Goal: Information Seeking & Learning: Learn about a topic

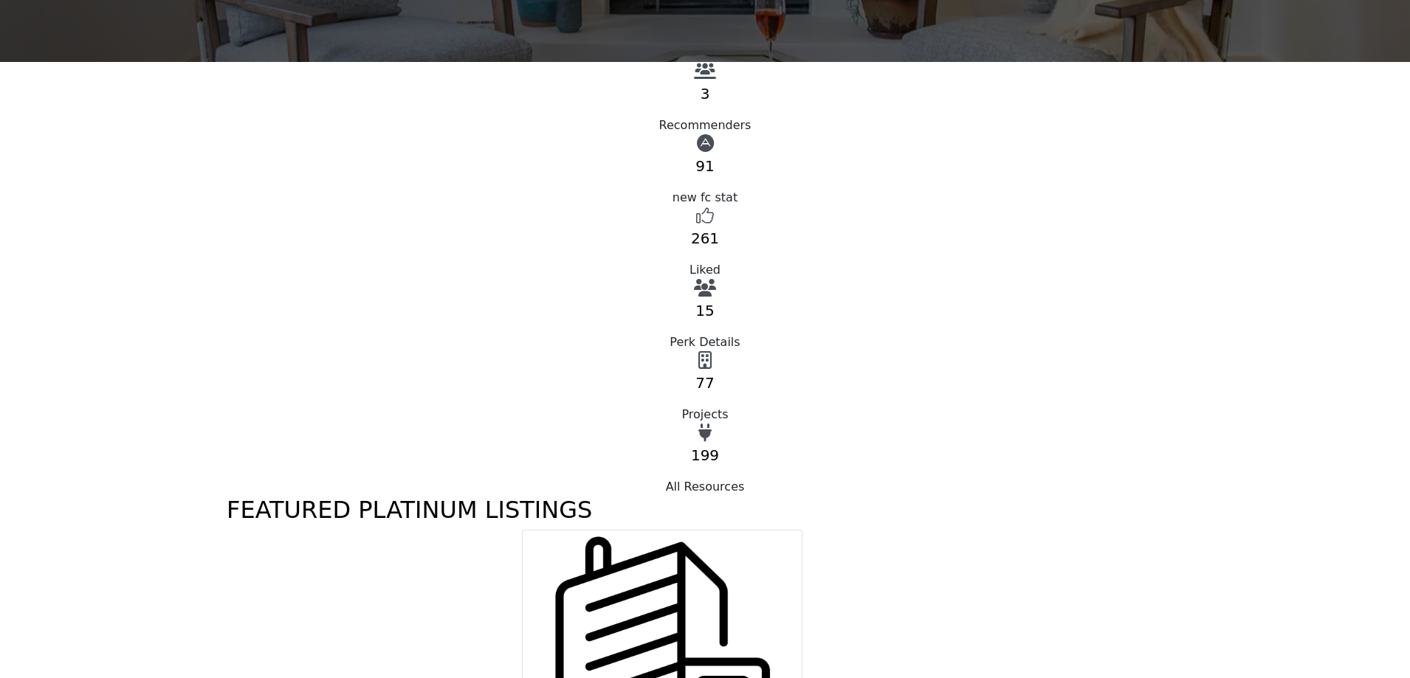
scroll to position [443, 0]
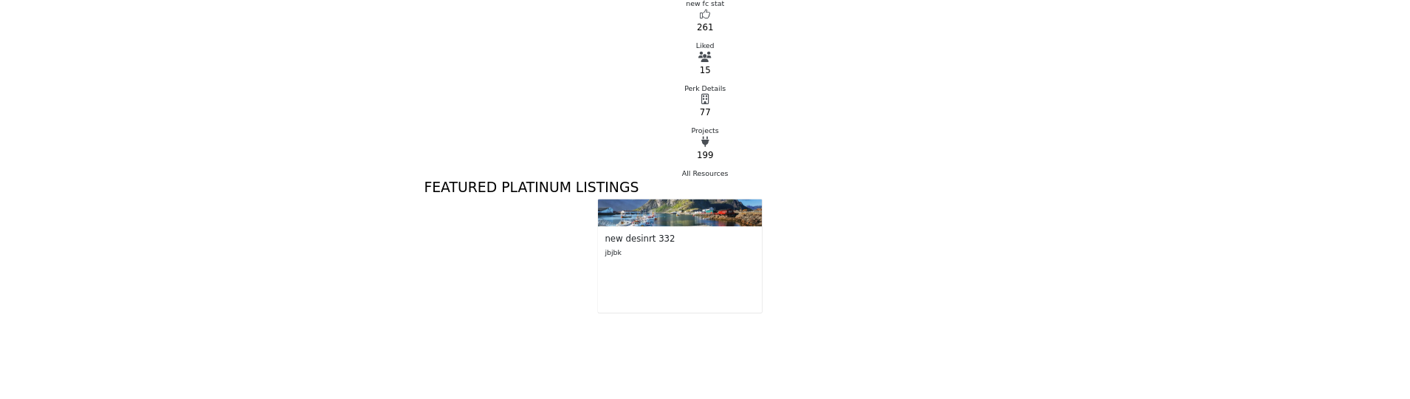
scroll to position [664, 0]
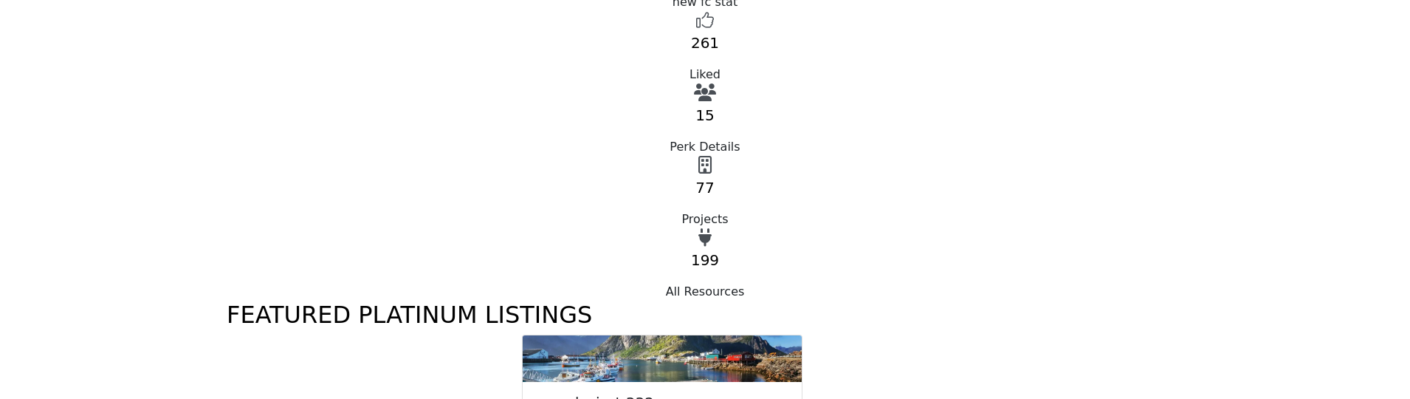
click at [675, 335] on img at bounding box center [662, 358] width 279 height 47
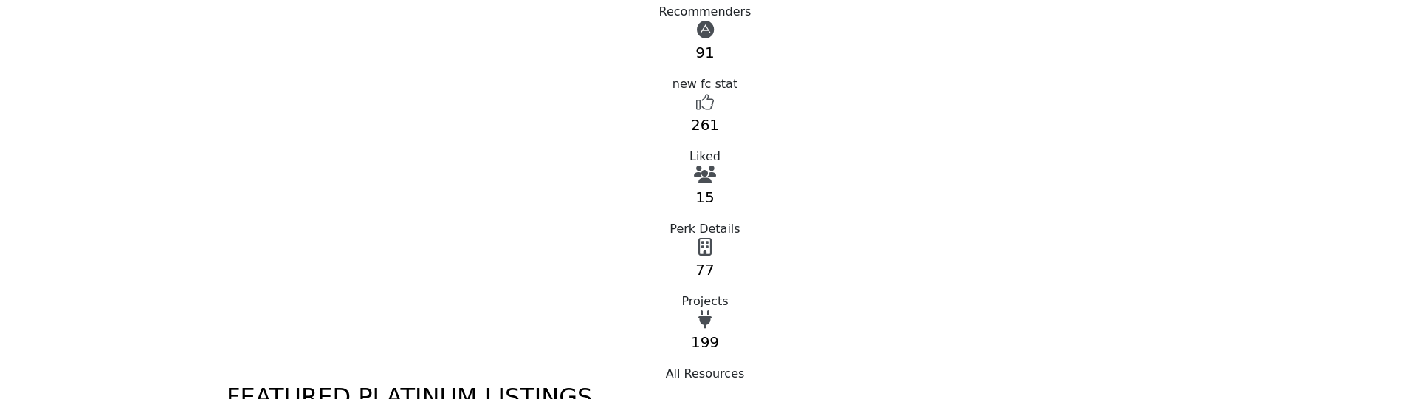
scroll to position [664, 0]
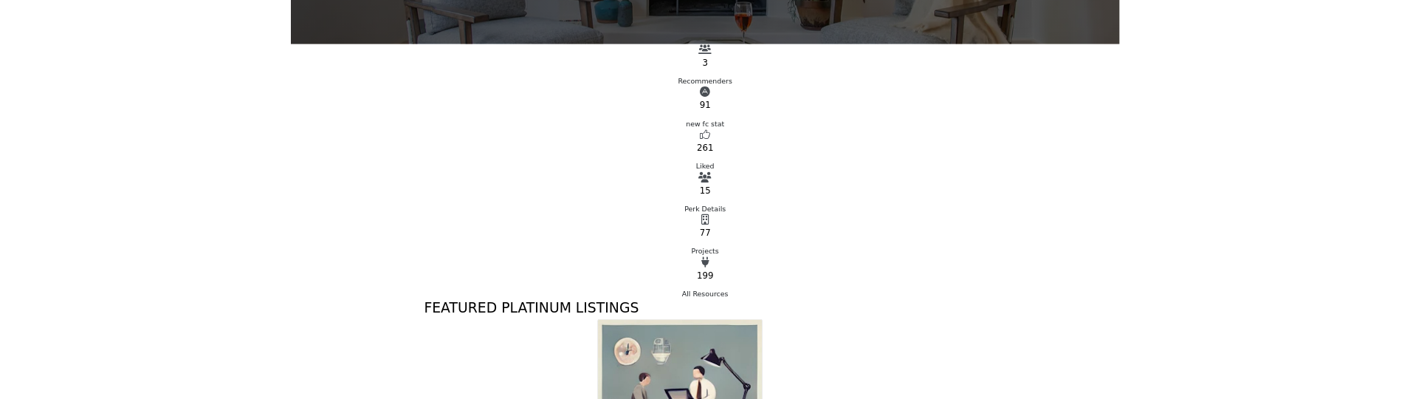
scroll to position [591, 0]
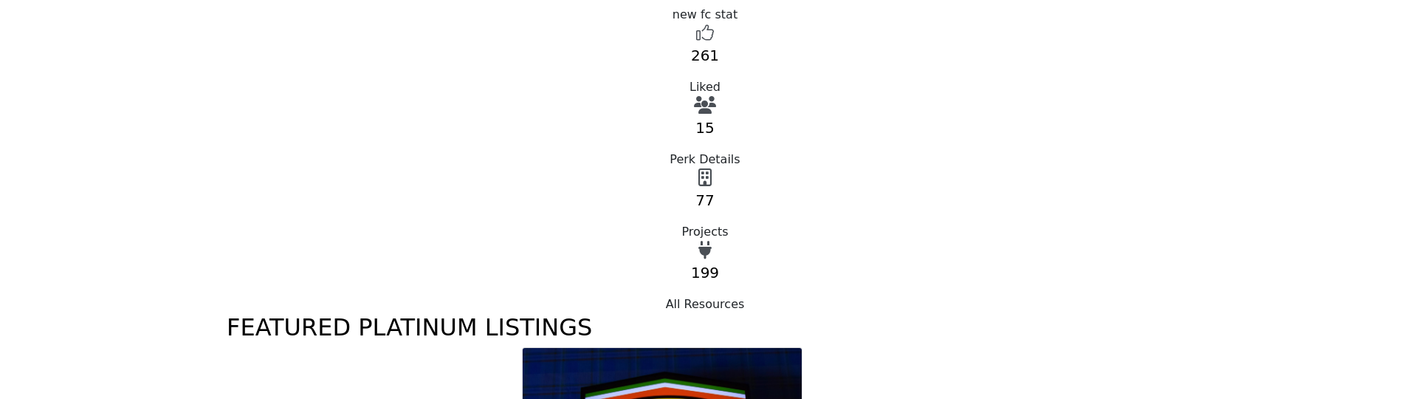
scroll to position [739, 0]
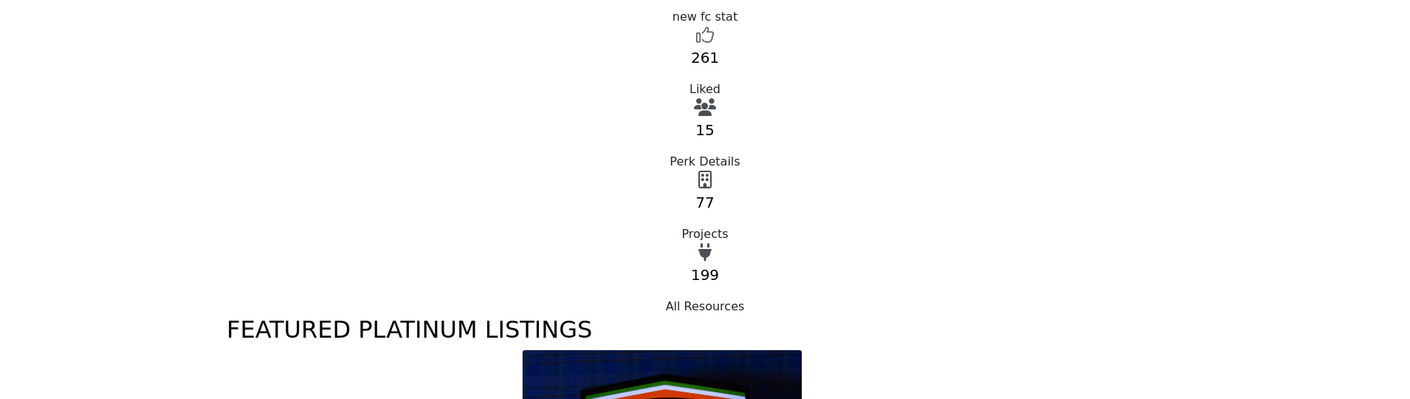
scroll to position [664, 0]
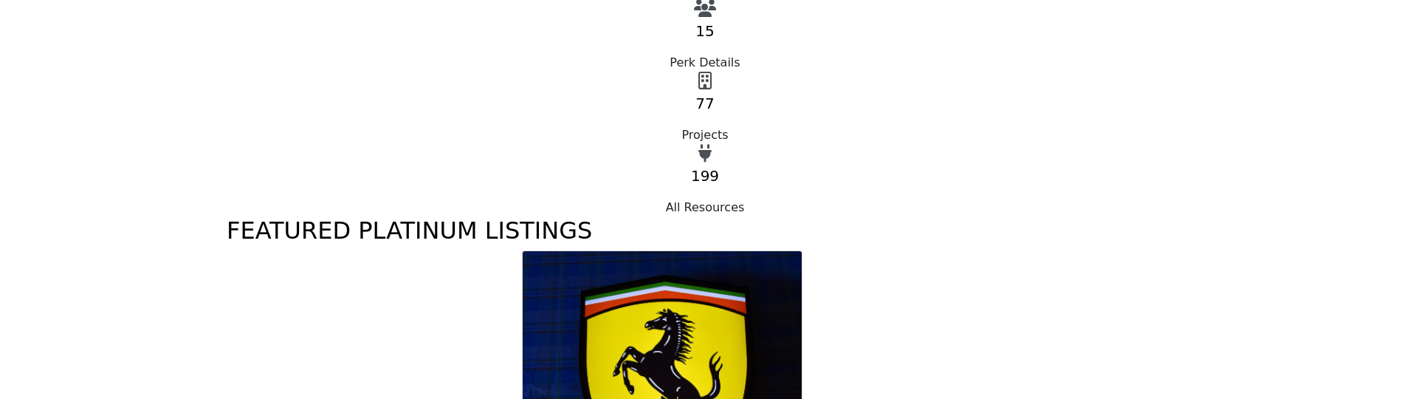
scroll to position [664, 0]
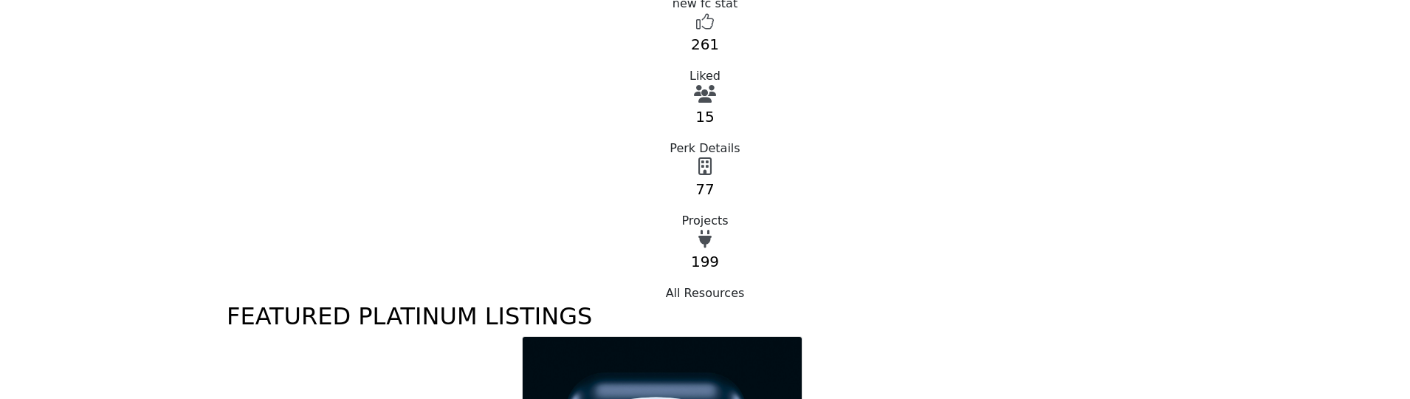
scroll to position [664, 0]
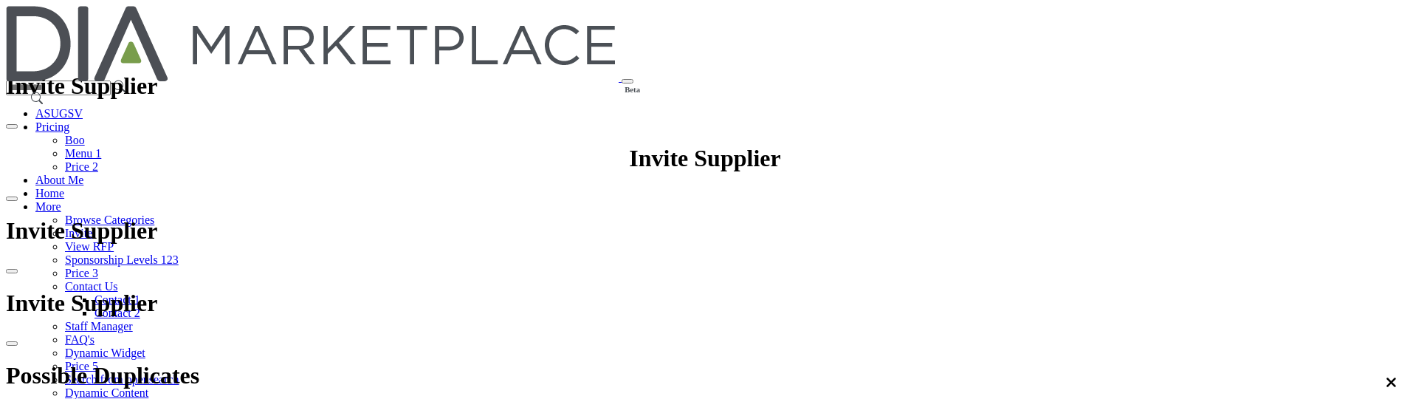
click at [361, 24] on img at bounding box center [312, 43] width 613 height 75
click at [351, 27] on img at bounding box center [312, 43] width 613 height 75
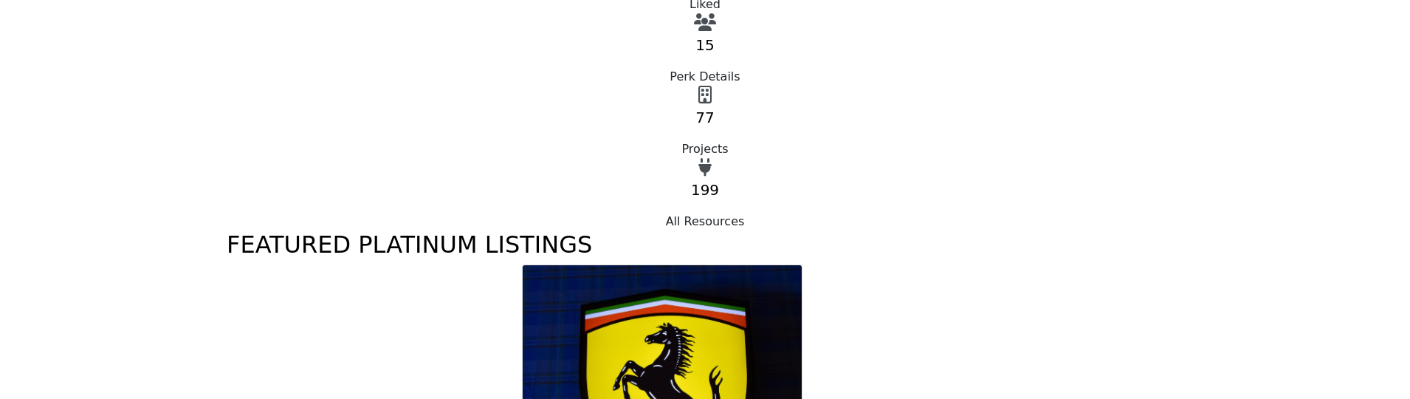
scroll to position [711, 0]
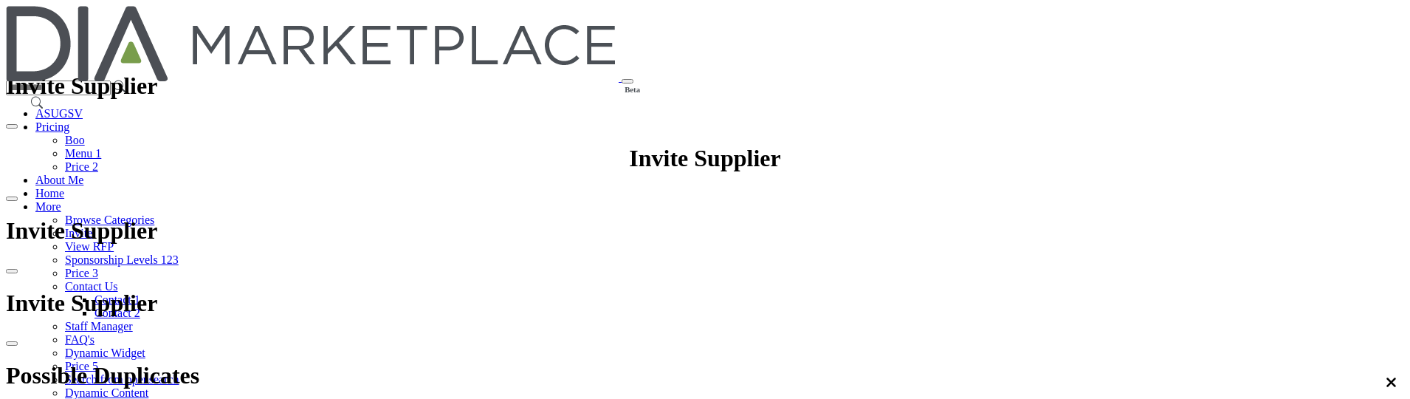
click at [366, 30] on img at bounding box center [312, 43] width 613 height 75
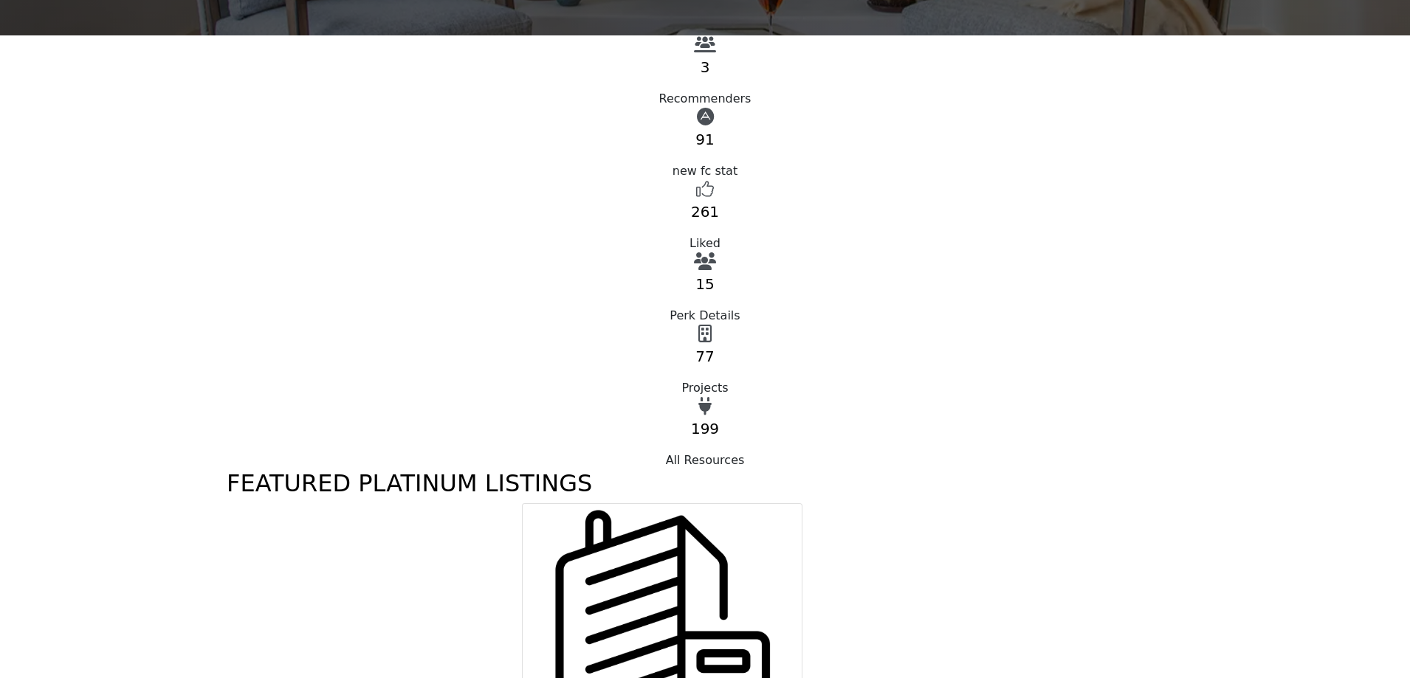
scroll to position [517, 0]
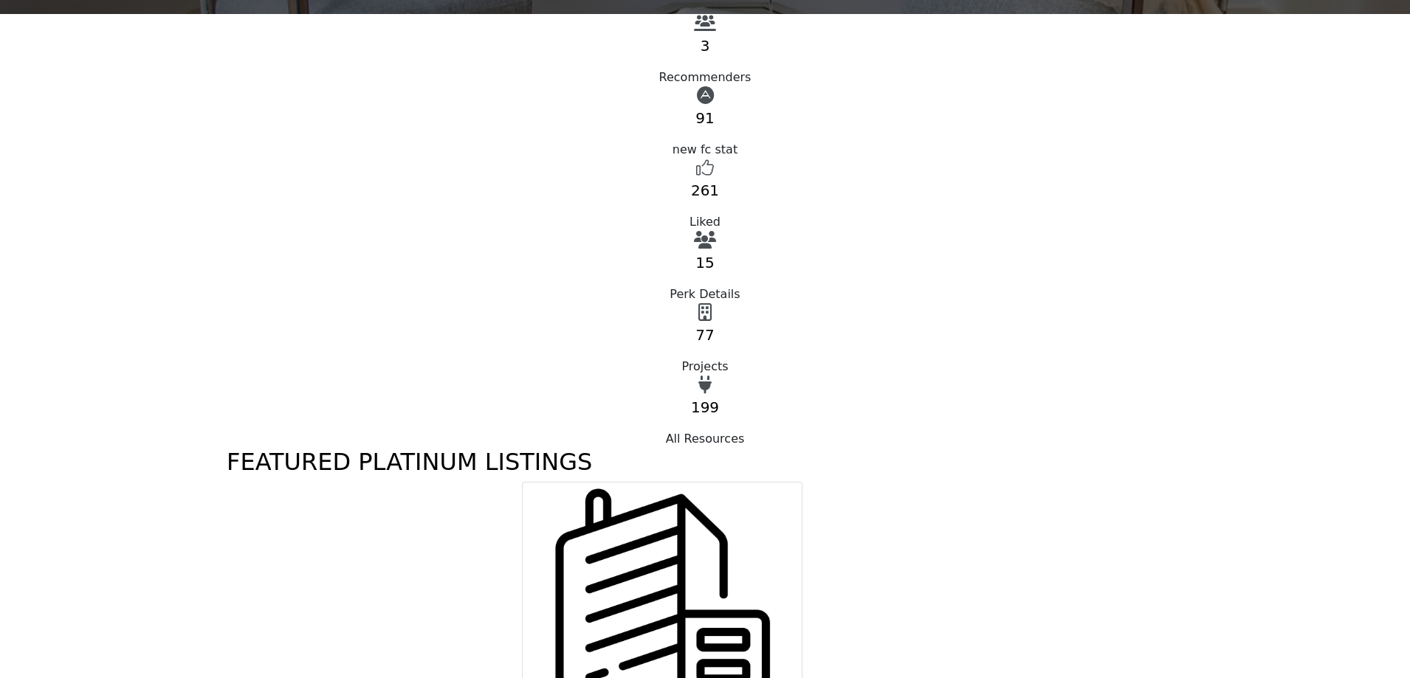
click at [693, 483] on img at bounding box center [662, 622] width 279 height 279
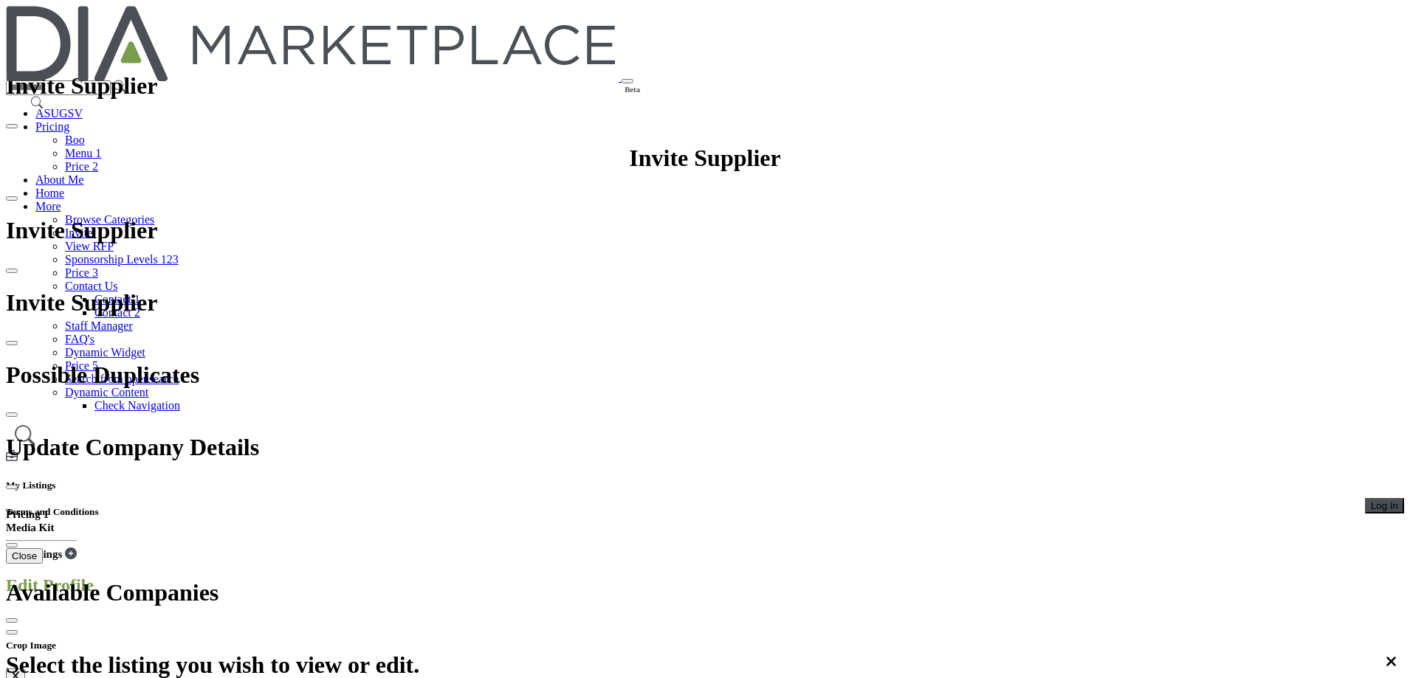
click at [378, 27] on img at bounding box center [312, 43] width 613 height 75
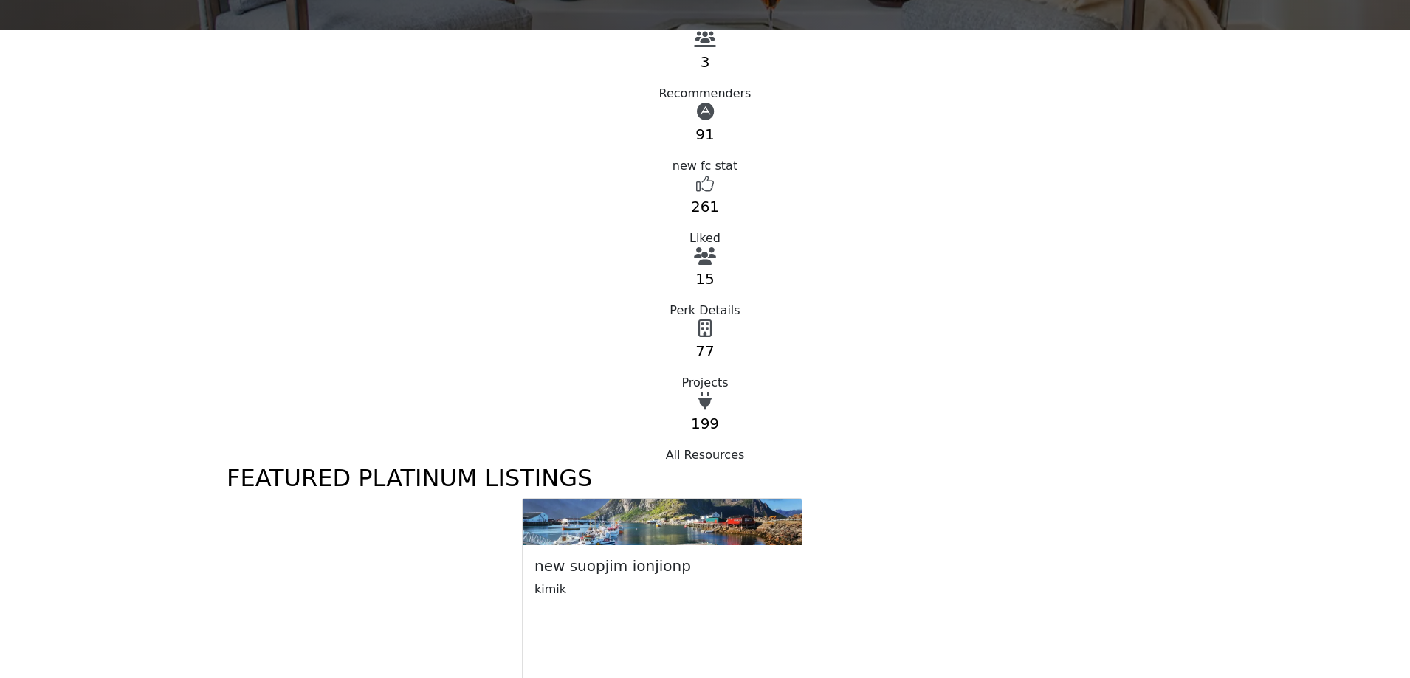
scroll to position [517, 0]
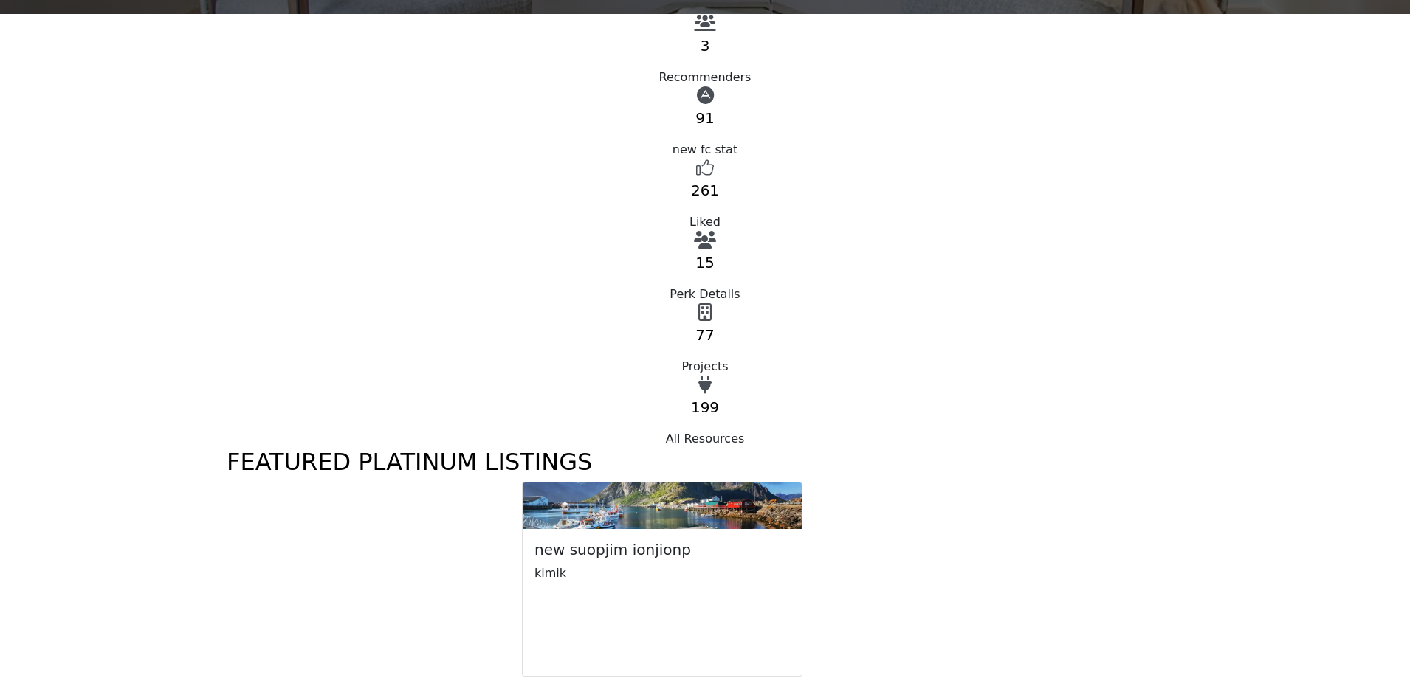
click at [691, 541] on span "new suopjim ionjionp" at bounding box center [612, 550] width 157 height 18
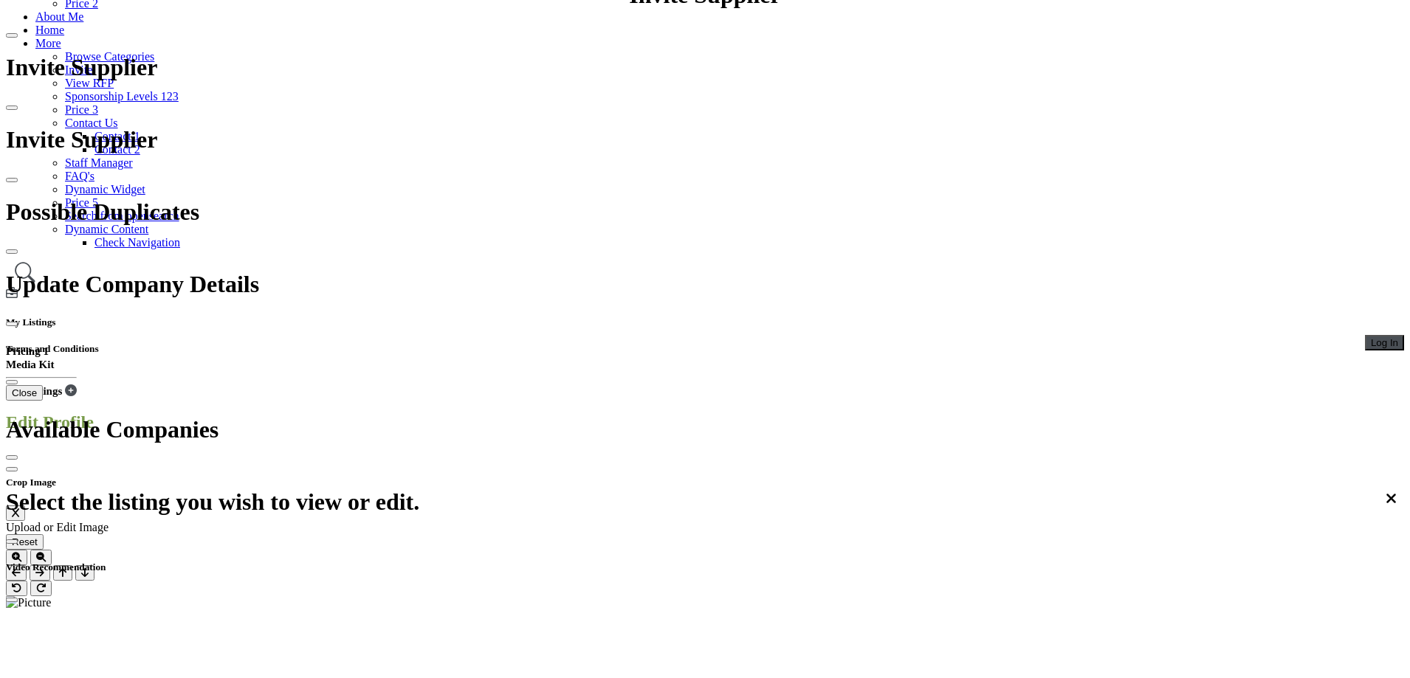
scroll to position [517, 0]
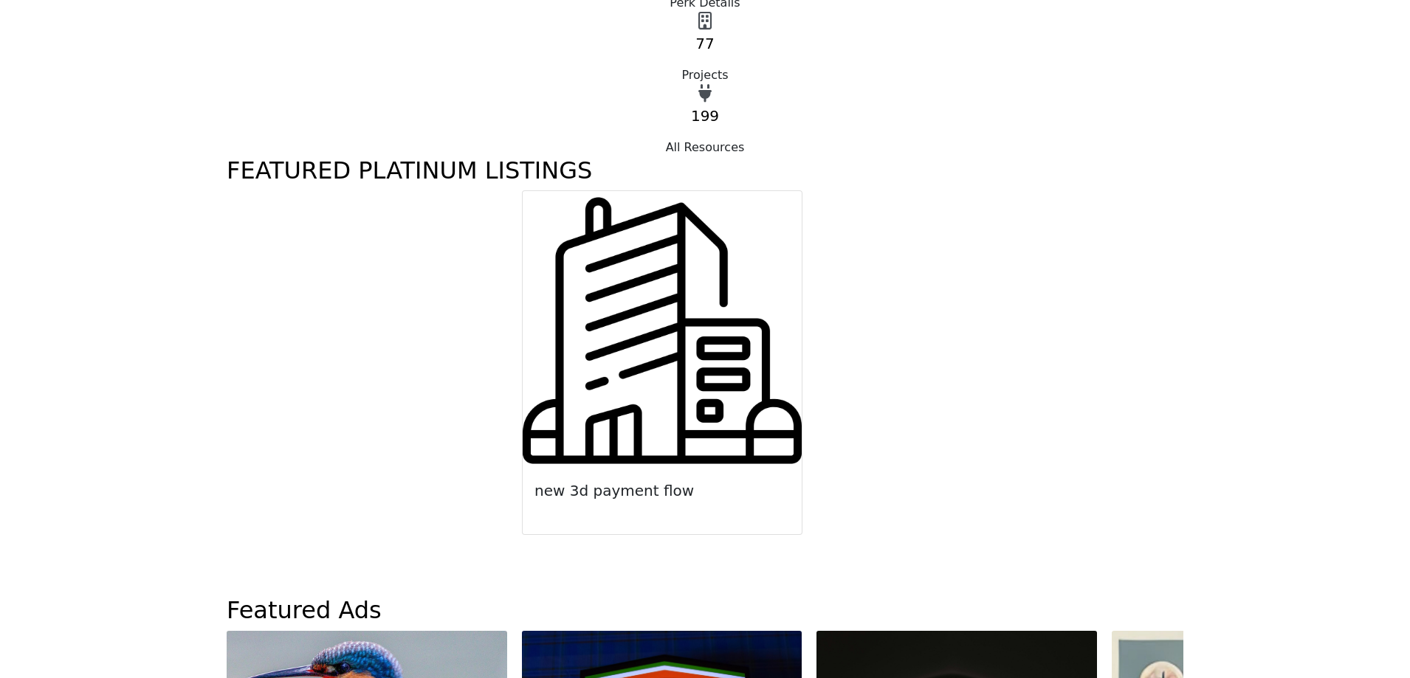
scroll to position [1034, 0]
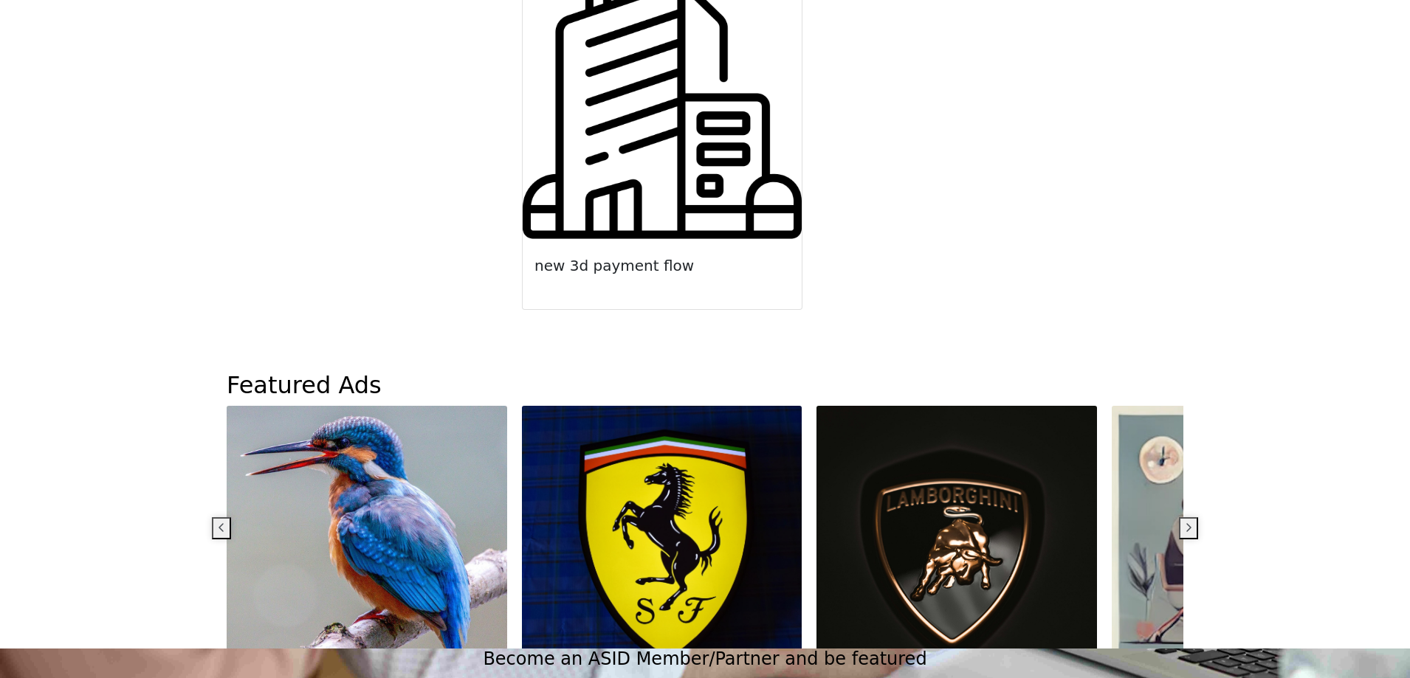
drag, startPoint x: 693, startPoint y: 216, endPoint x: 1211, endPoint y: 289, distance: 523.4
click at [1211, 371] on section "Featured Ads 1 1 Follow" at bounding box center [705, 509] width 1410 height 277
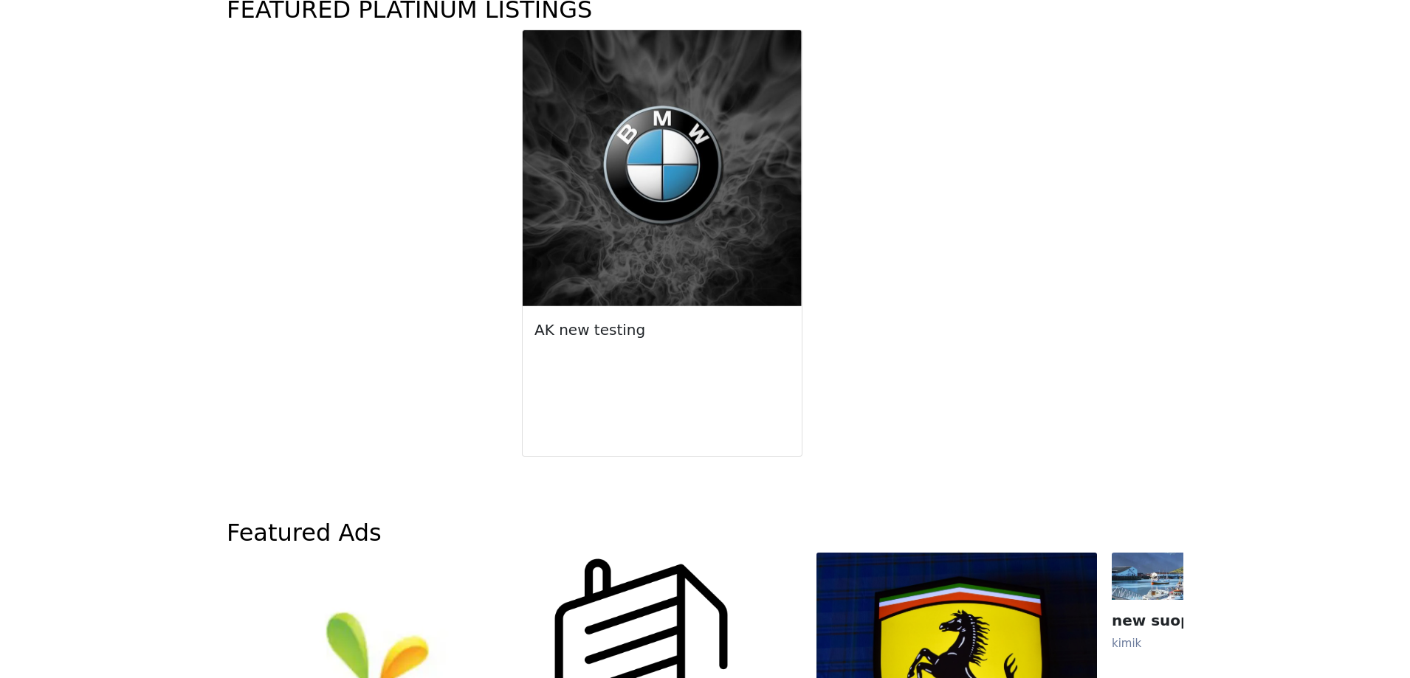
scroll to position [1107, 0]
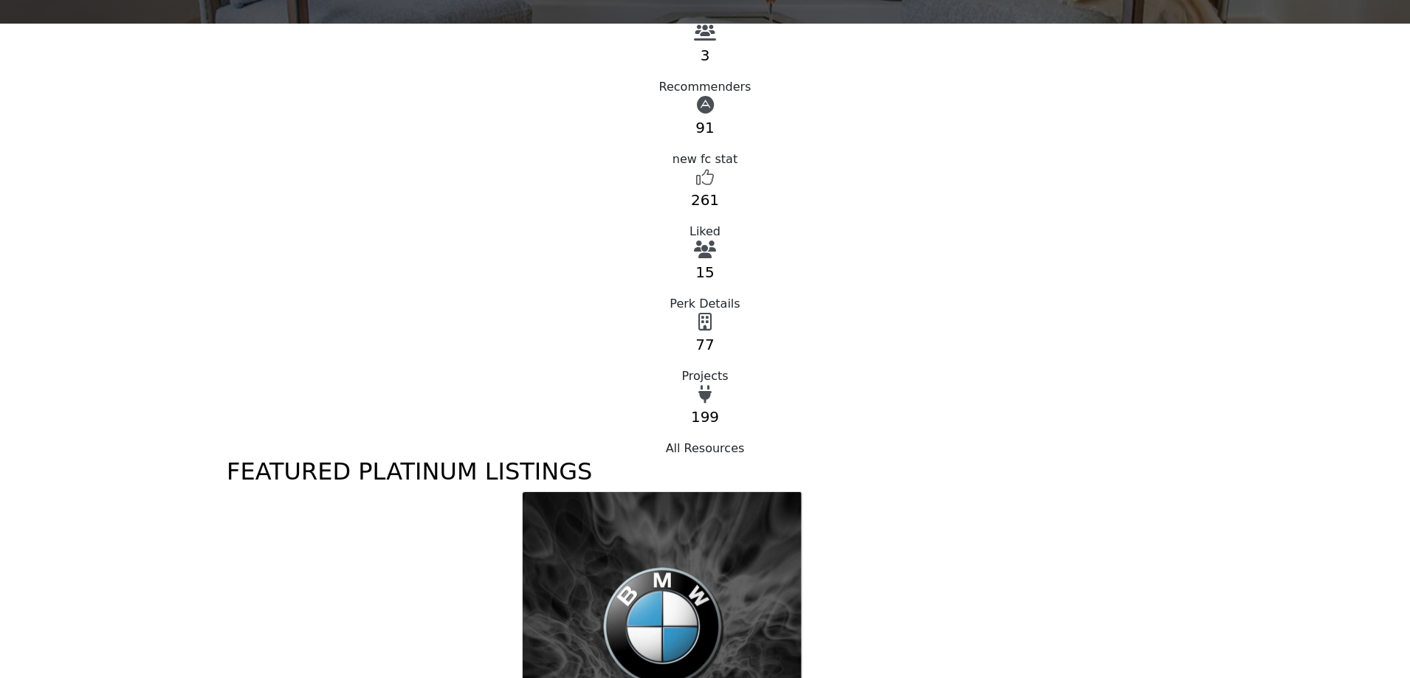
scroll to position [148, 0]
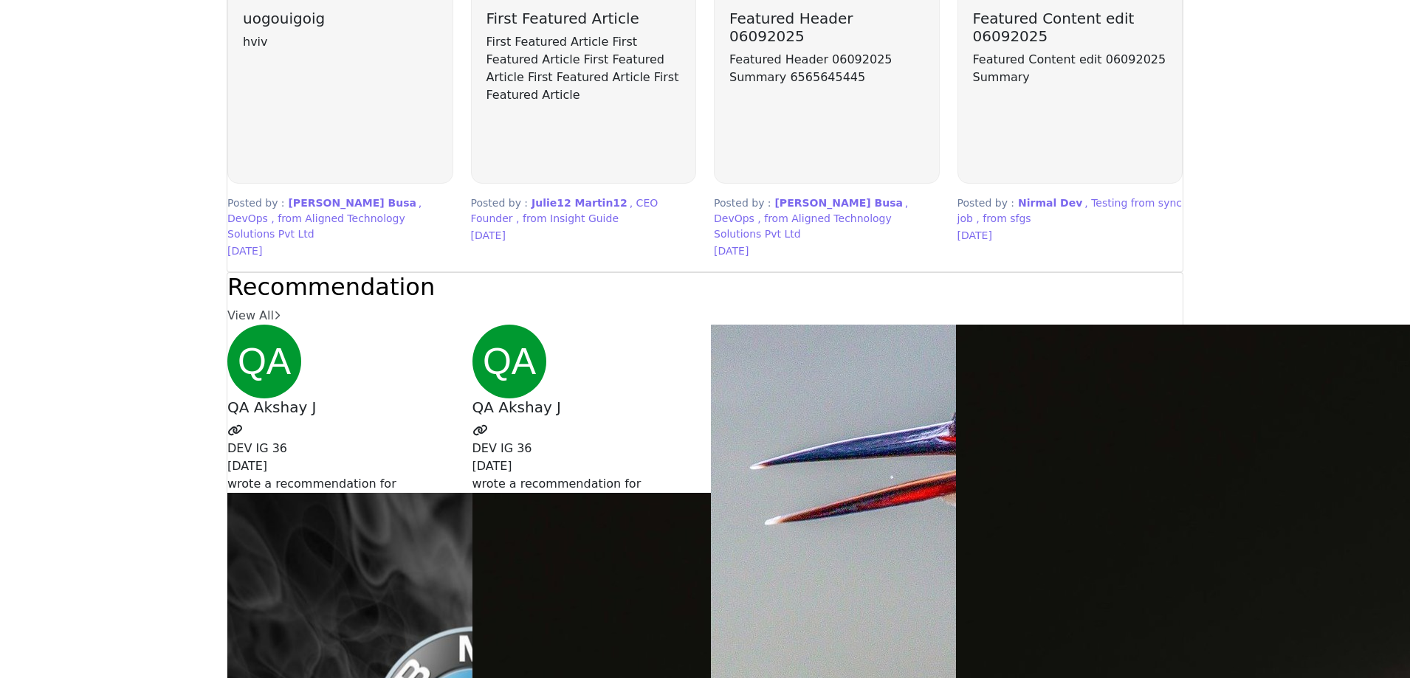
scroll to position [3839, 0]
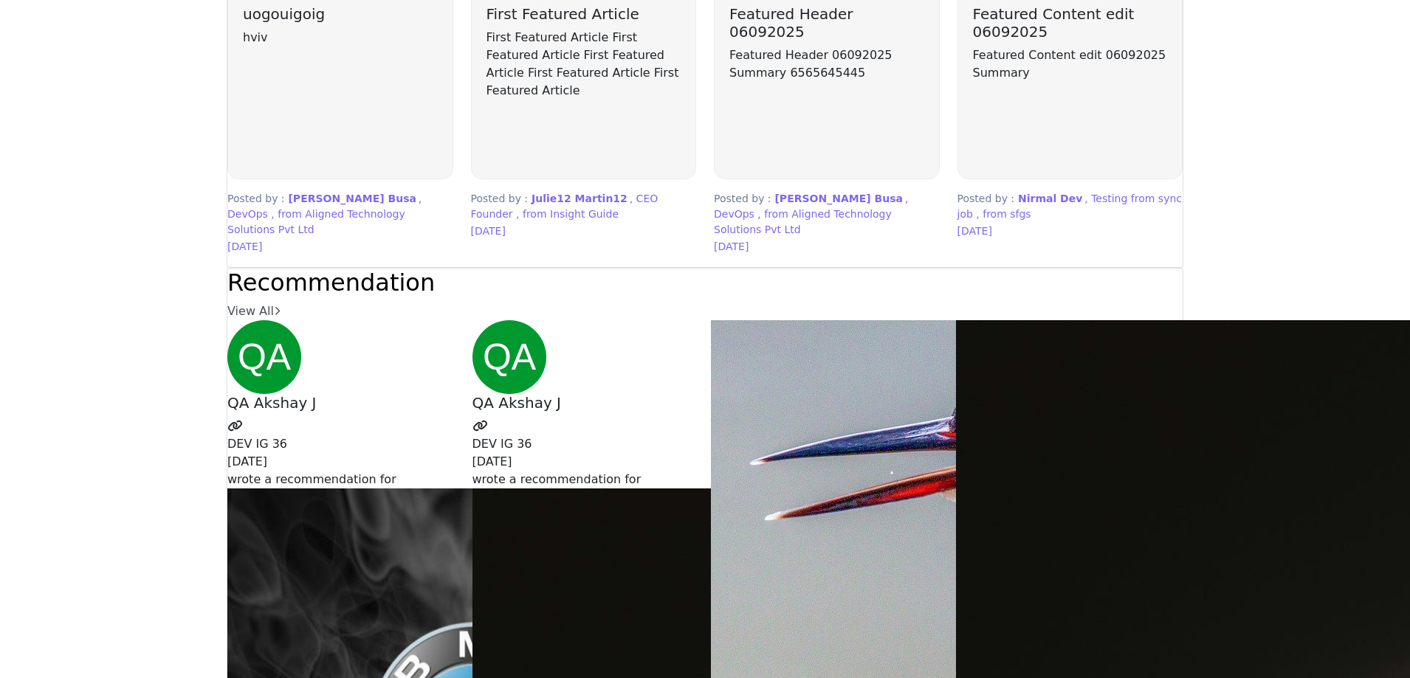
click at [333, 23] on h3 "uogouigoig" at bounding box center [340, 14] width 195 height 18
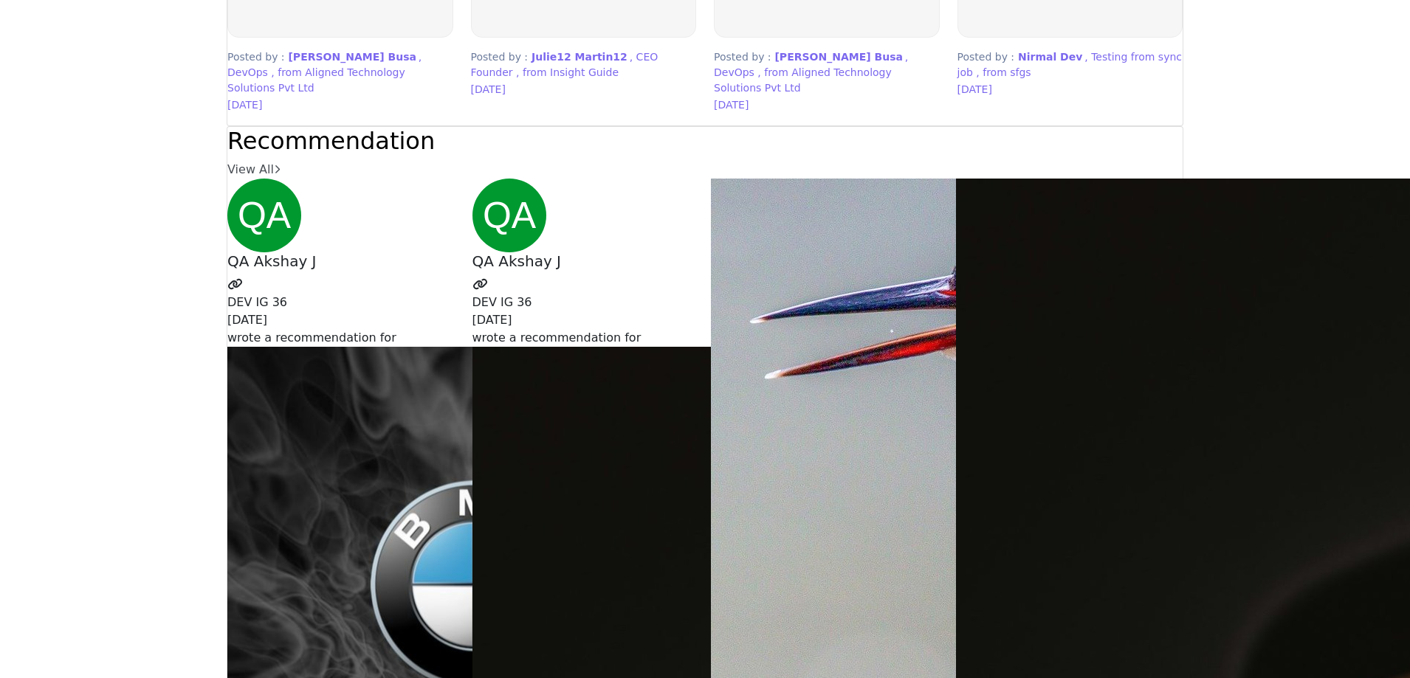
scroll to position [4134, 0]
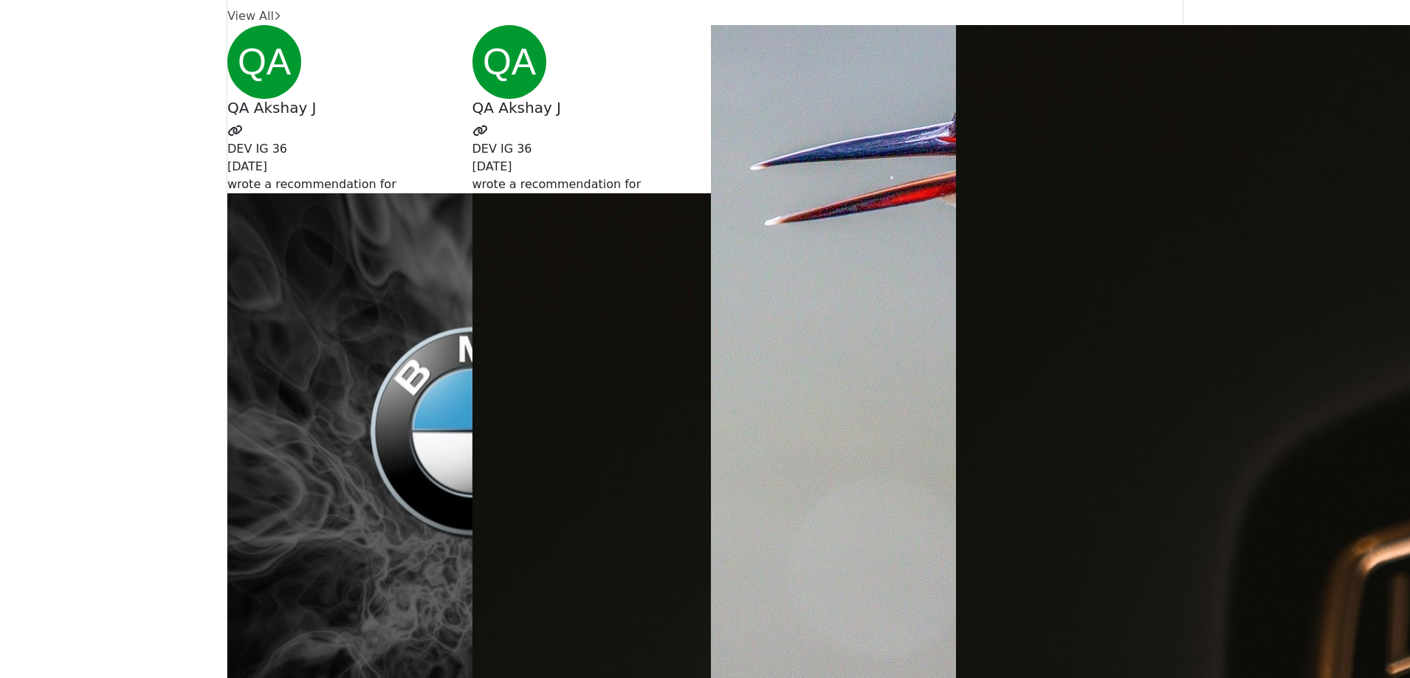
click at [381, 458] on span "Chintan Infratech" at bounding box center [474, 568] width 494 height 270
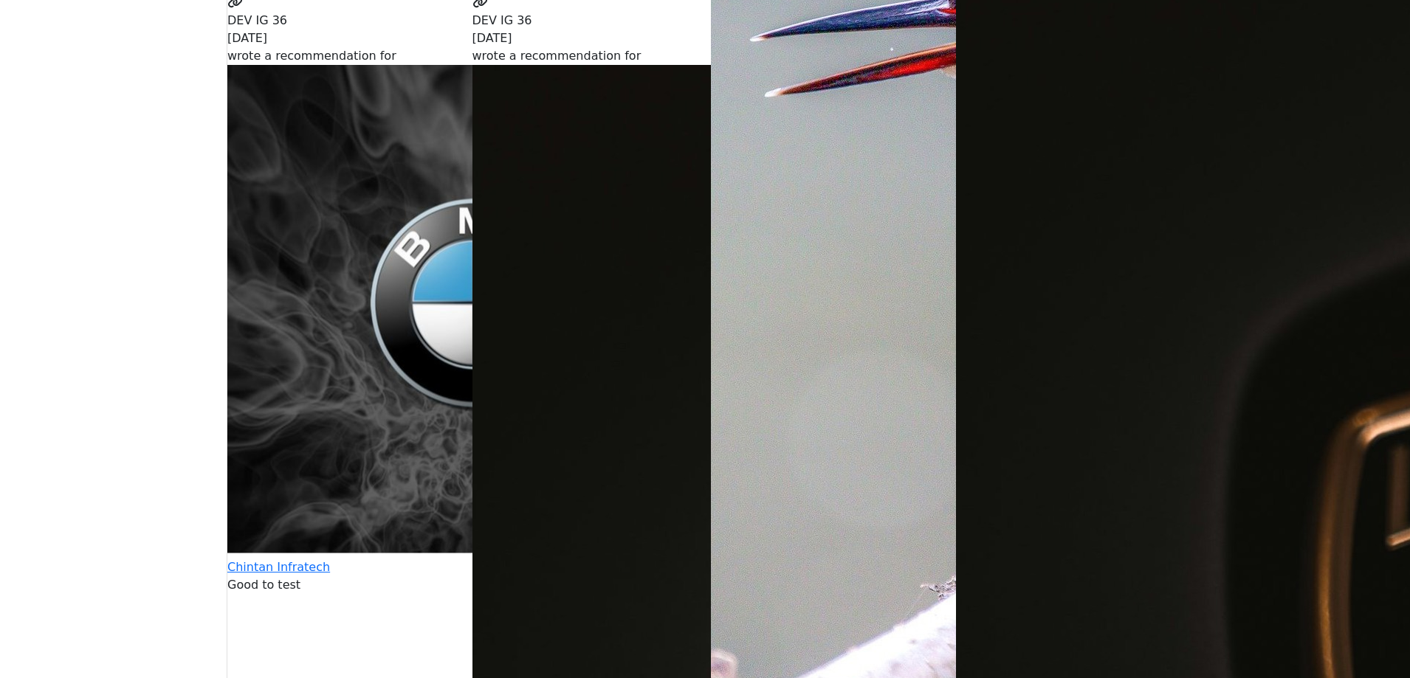
scroll to position [4503, 0]
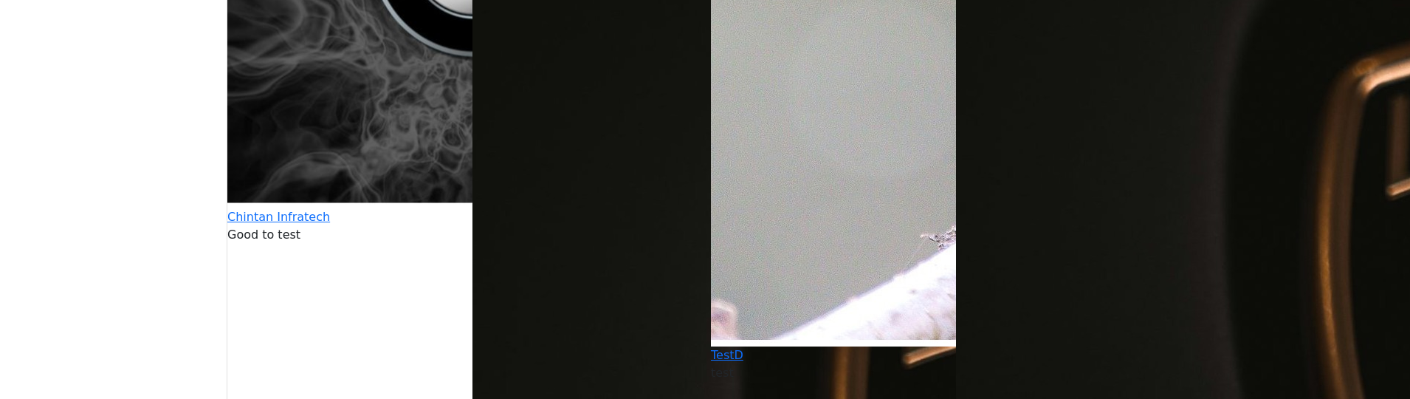
scroll to position [4651, 0]
